Goal: Contribute content: Add original content to the website for others to see

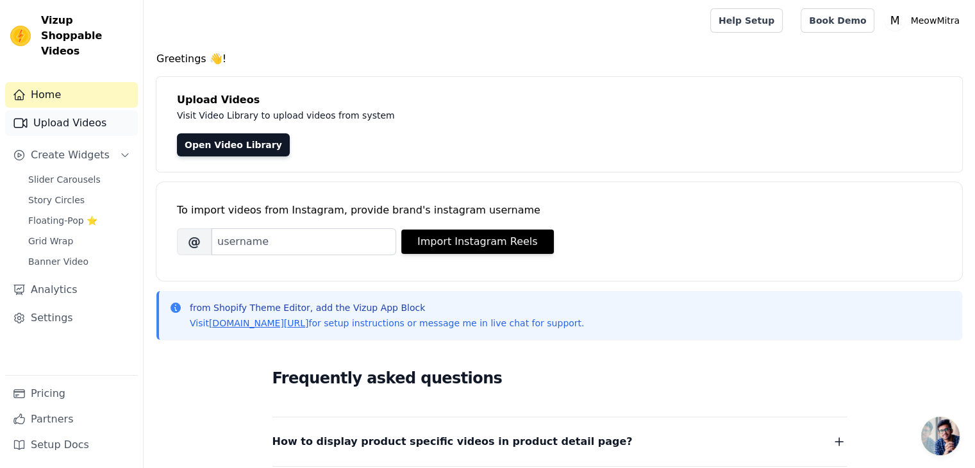
click at [45, 110] on link "Upload Videos" at bounding box center [71, 123] width 133 height 26
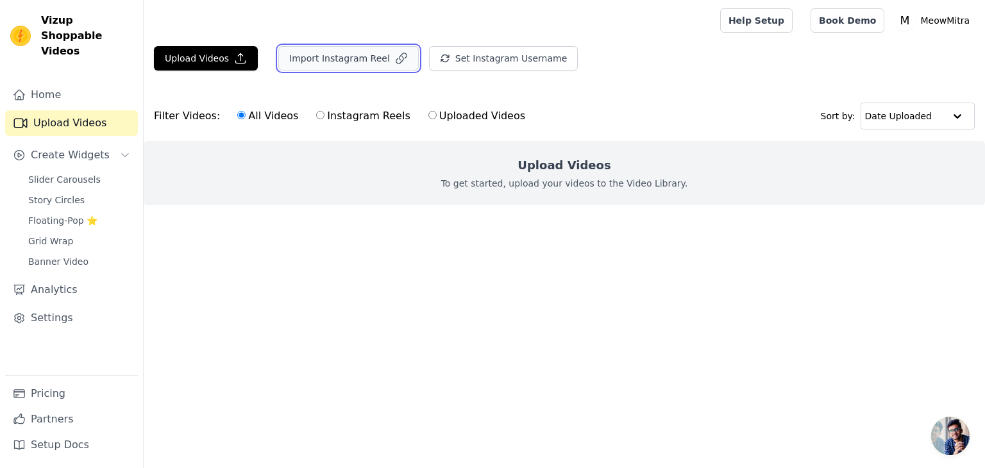
click at [303, 60] on button "Import Instagram Reel" at bounding box center [348, 58] width 140 height 24
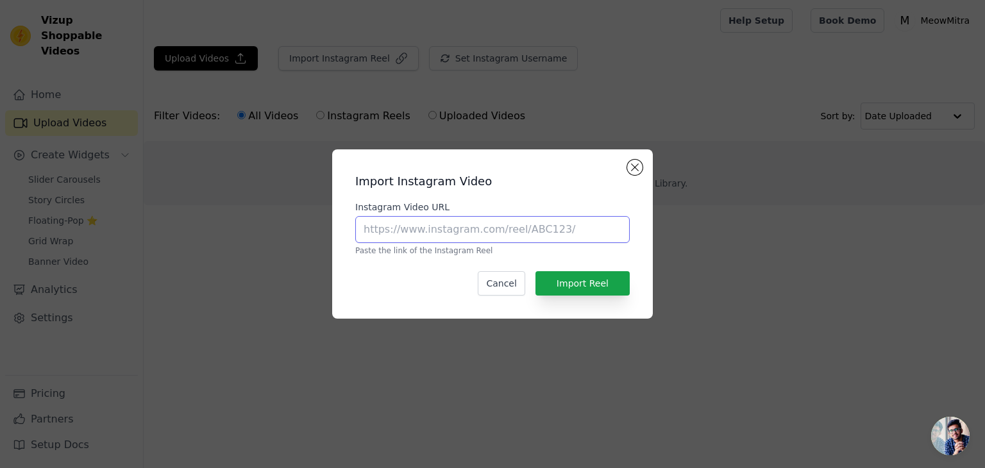
click at [371, 231] on input "Instagram Video URL" at bounding box center [492, 229] width 274 height 27
click at [631, 168] on button "Close modal" at bounding box center [634, 167] width 15 height 15
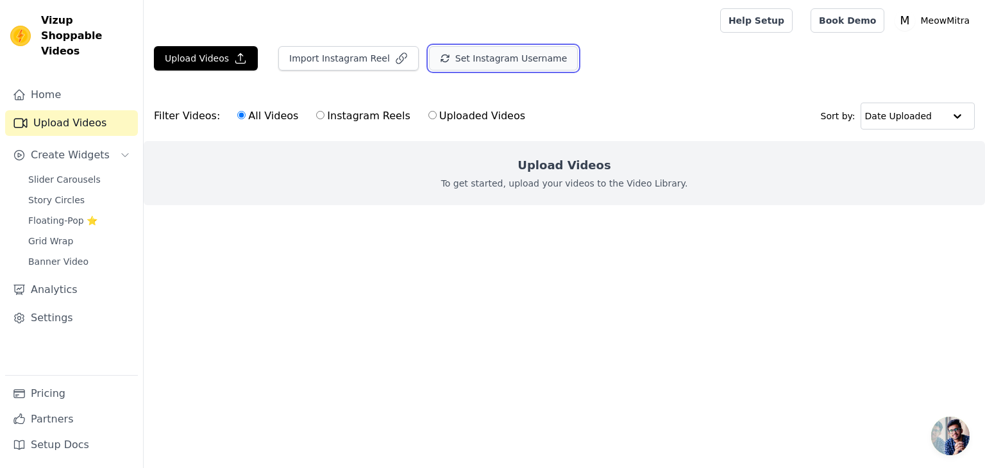
click at [449, 63] on button "Set Instagram Username" at bounding box center [503, 58] width 149 height 24
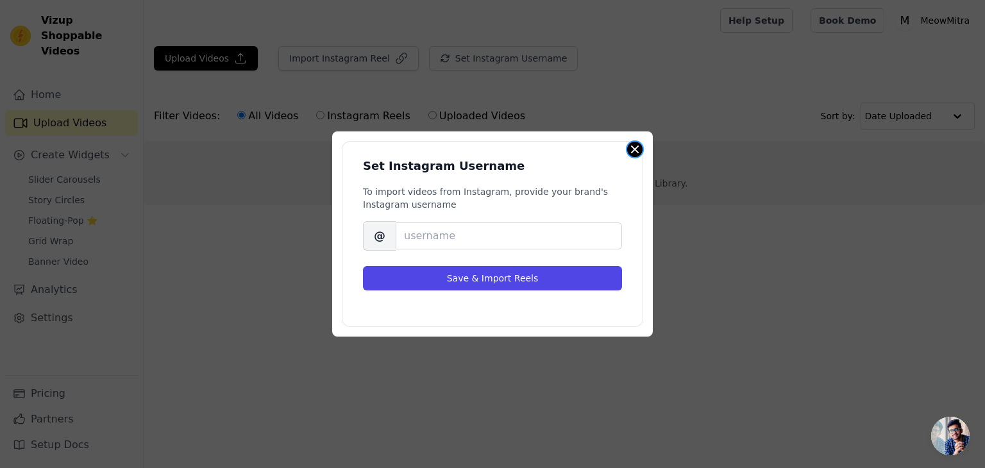
click at [633, 145] on button "Close modal" at bounding box center [634, 149] width 15 height 15
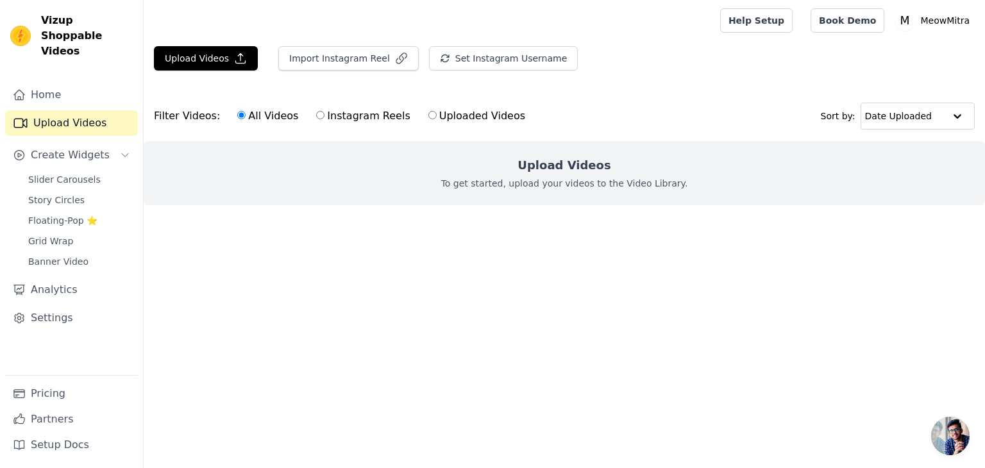
click at [46, 26] on span "Vizup Shoppable Videos" at bounding box center [87, 36] width 92 height 46
